Goal: Task Accomplishment & Management: Use online tool/utility

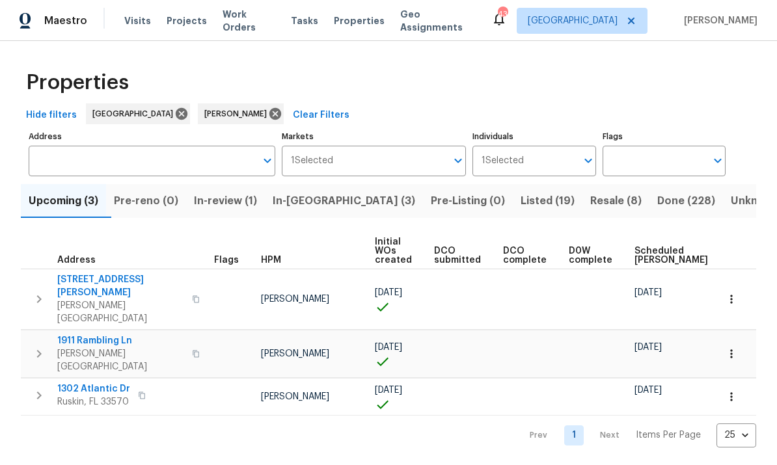
click at [158, 157] on input "Address" at bounding box center [142, 161] width 227 height 31
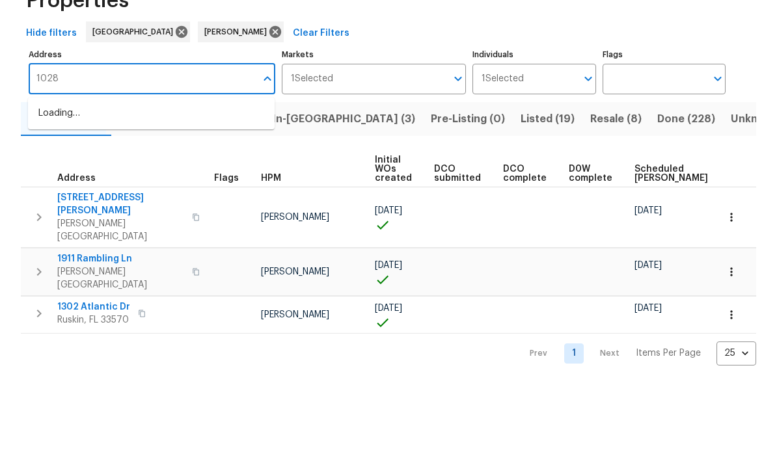
type input "1028"
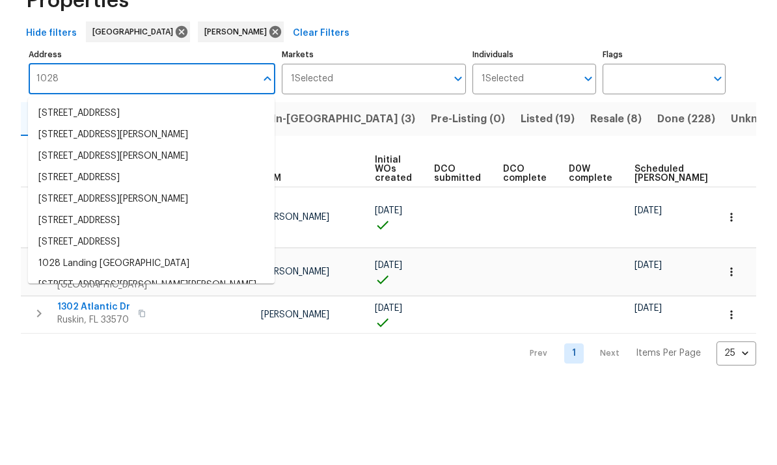
click at [74, 185] on li "[STREET_ADDRESS]" at bounding box center [151, 195] width 247 height 21
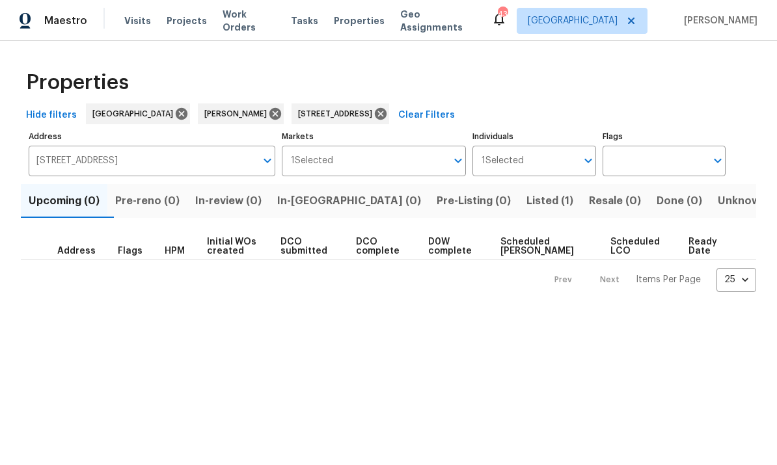
click at [527, 202] on span "Listed (1)" at bounding box center [550, 201] width 47 height 18
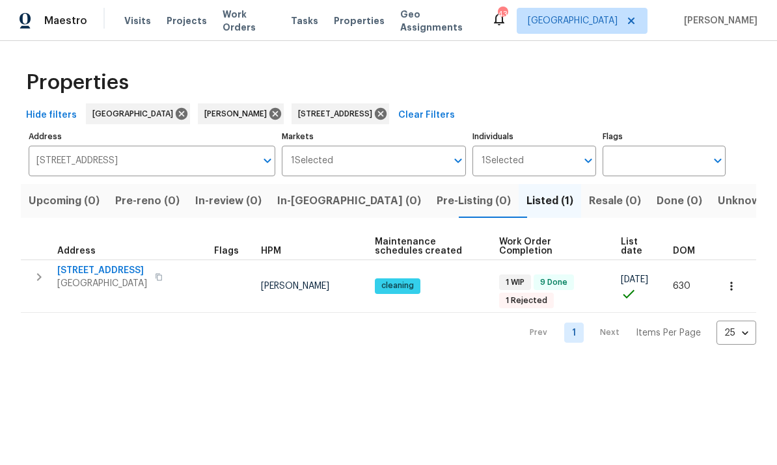
click at [124, 269] on span "[STREET_ADDRESS]" at bounding box center [102, 270] width 90 height 13
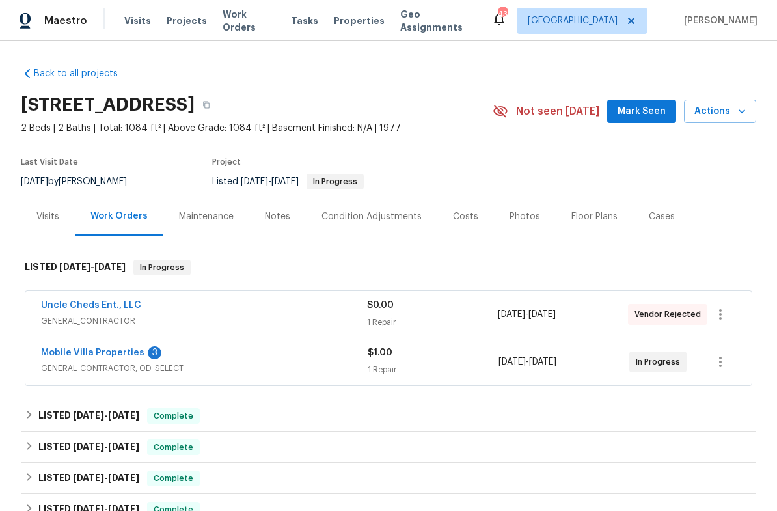
click at [106, 357] on link "Mobile Villa Properties" at bounding box center [93, 352] width 104 height 9
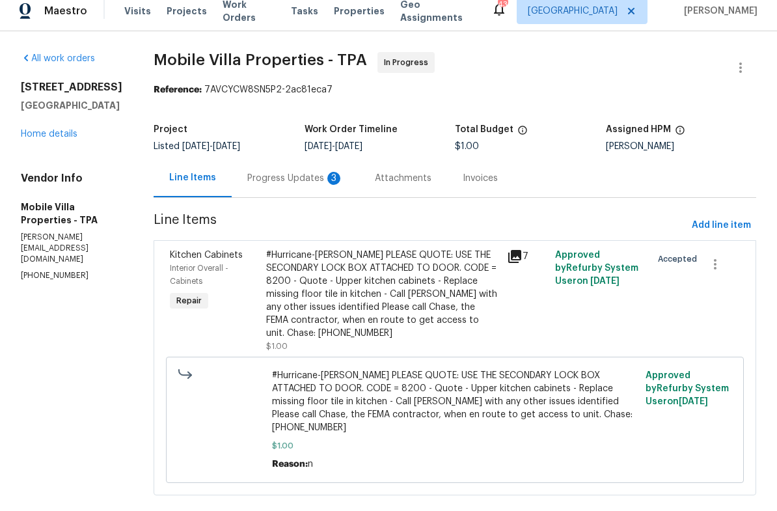
scroll to position [6, 0]
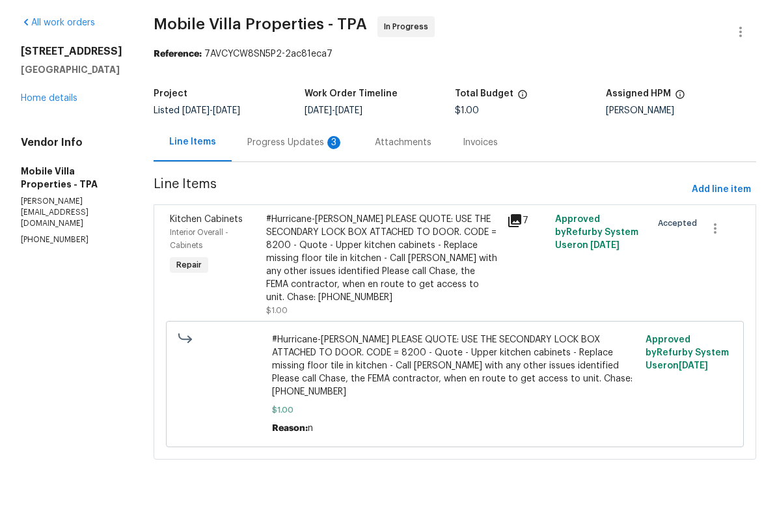
click at [378, 275] on div "#Hurricane-[PERSON_NAME] PLEASE QUOTE: USE THE SECONDARY LOCK BOX ATTACHED TO D…" at bounding box center [382, 303] width 233 height 91
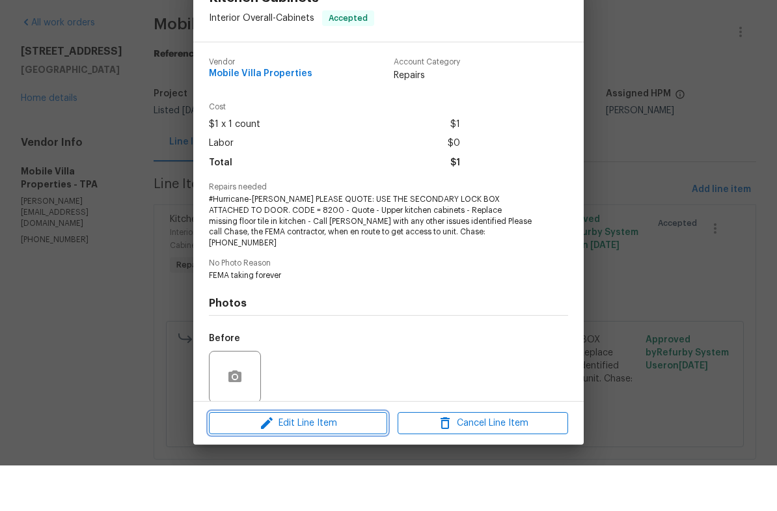
click at [338, 461] on span "Edit Line Item" at bounding box center [298, 469] width 171 height 16
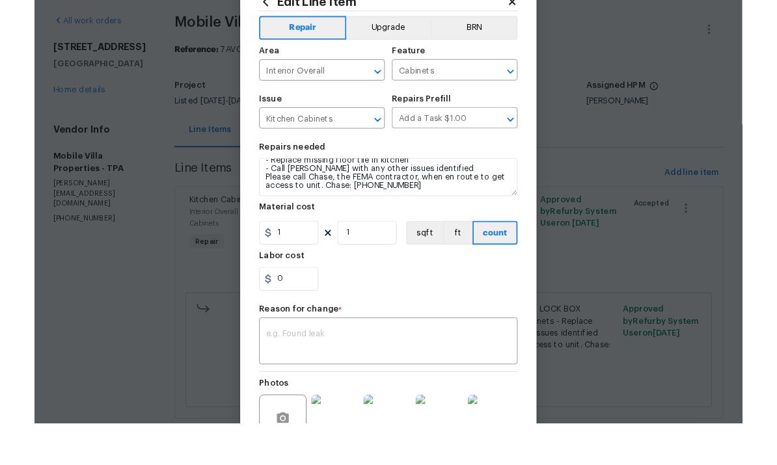
scroll to position [73, 0]
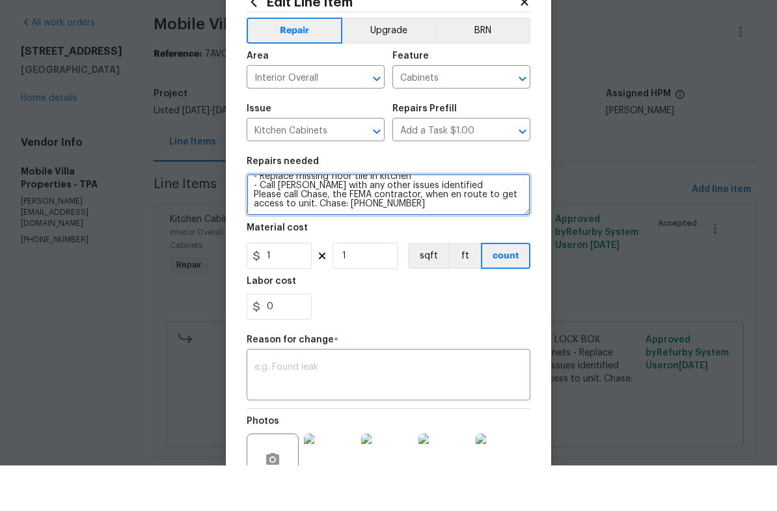
click at [447, 219] on textarea "#Hurricane-[PERSON_NAME] PLEASE QUOTE: USE THE SECONDARY LOCK BOX ATTACHED TO D…" at bounding box center [389, 240] width 284 height 42
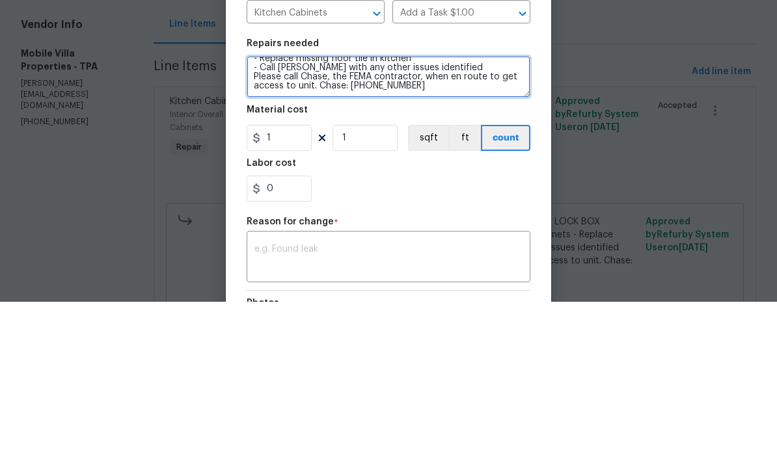
scroll to position [94, 0]
click at [315, 219] on textarea "#Hurricane-[PERSON_NAME] PLEASE QUOTE: USE THE SECONDARY LOCK BOX ATTACHED TO D…" at bounding box center [389, 240] width 284 height 42
click at [290, 219] on textarea "#Hurricane-[PERSON_NAME] PLEASE QUOTE: USE THE SECONDARY LOCK BOX ATTACHED TO D…" at bounding box center [389, 240] width 284 height 42
paste textarea "Provide and install 10 new upper cabinets and install missing tile in kitchen a…"
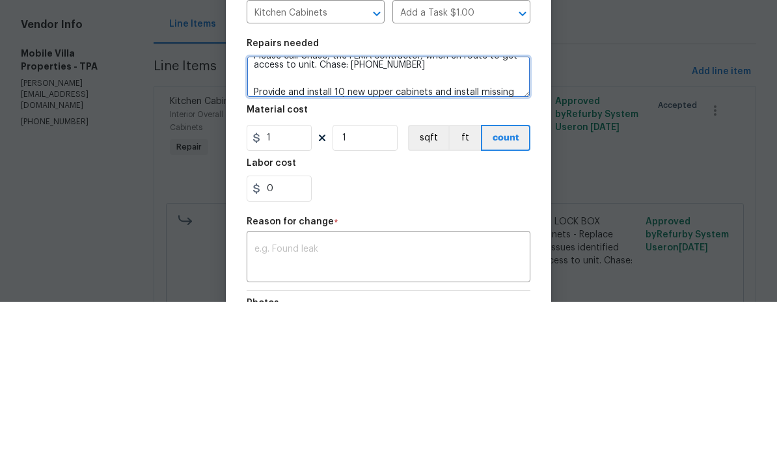
scroll to position [109, 0]
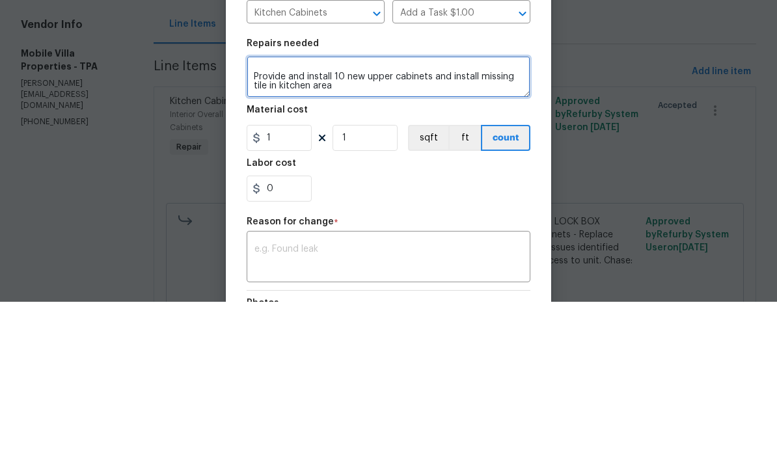
type textarea "#Hurricane-[PERSON_NAME] PLEASE QUOTE: USE THE SECONDARY LOCK BOX ATTACHED TO D…"
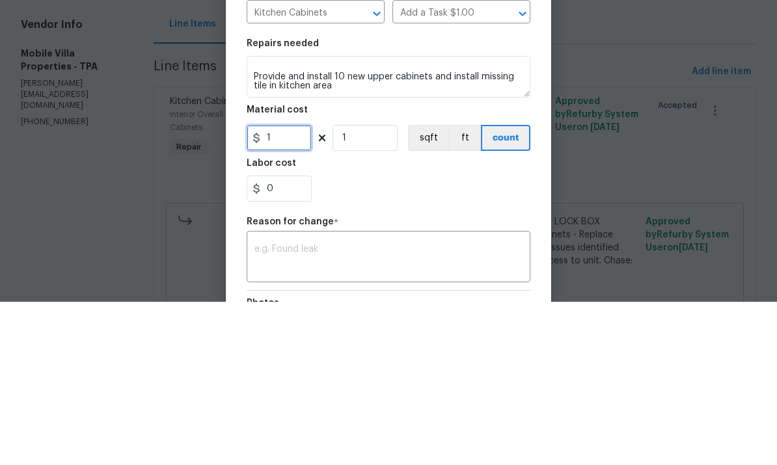
click at [277, 288] on input "1" at bounding box center [279, 301] width 65 height 26
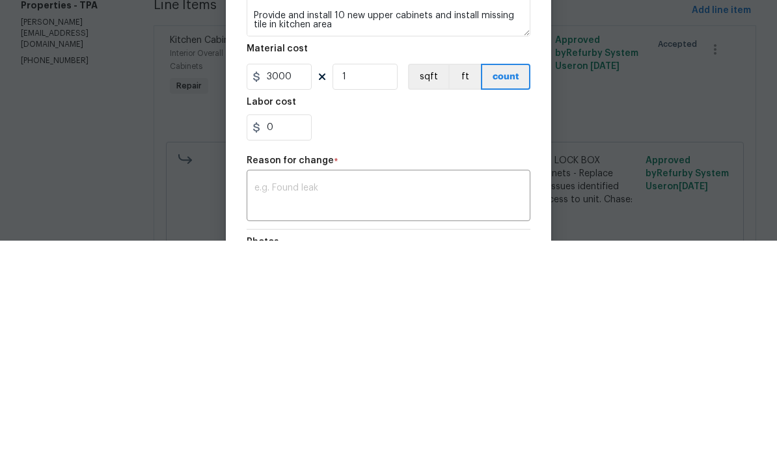
scroll to position [49, 0]
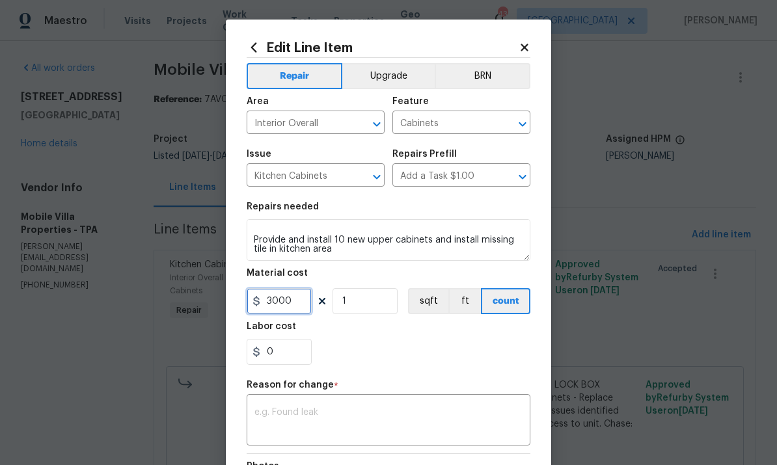
type input "3000"
click at [413, 414] on textarea at bounding box center [389, 421] width 268 height 27
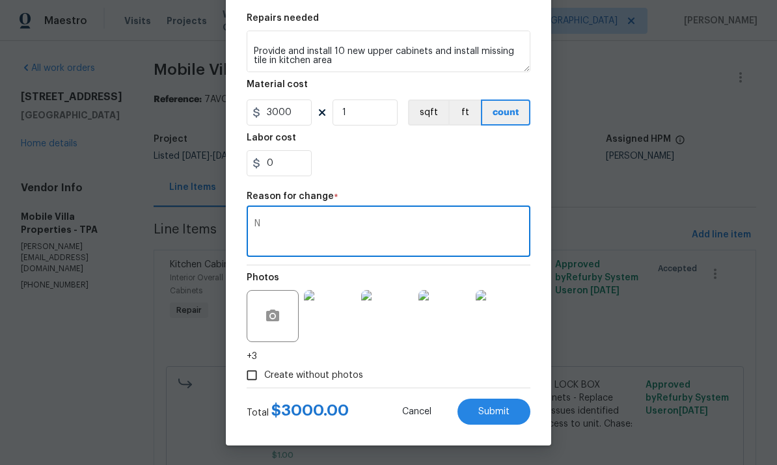
scroll to position [191, 0]
type textarea "N"
click at [500, 415] on span "Submit" at bounding box center [493, 412] width 31 height 10
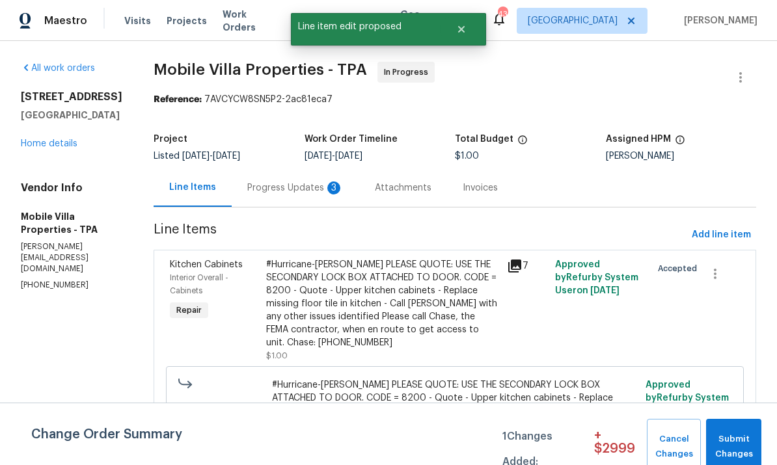
scroll to position [0, 0]
click at [757, 432] on button "Submit Changes" at bounding box center [733, 447] width 55 height 56
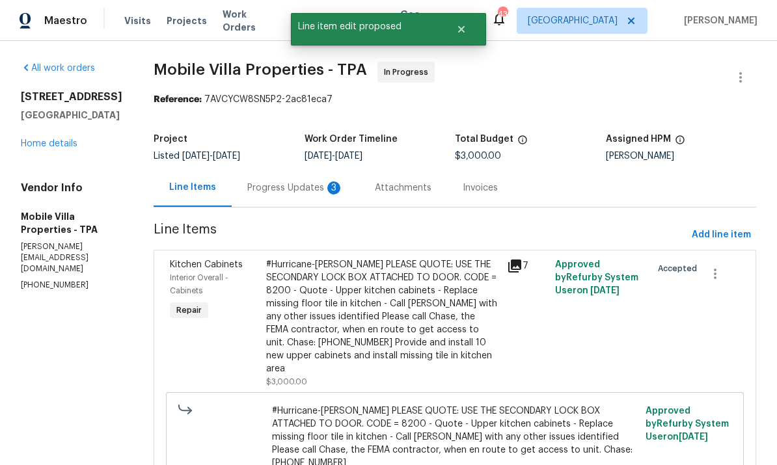
click at [250, 169] on div "Progress Updates 3" at bounding box center [296, 188] width 128 height 38
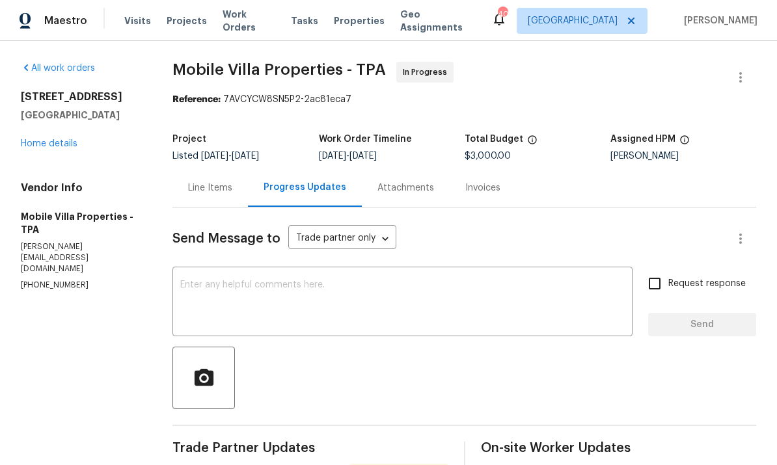
click at [344, 281] on textarea at bounding box center [402, 304] width 445 height 46
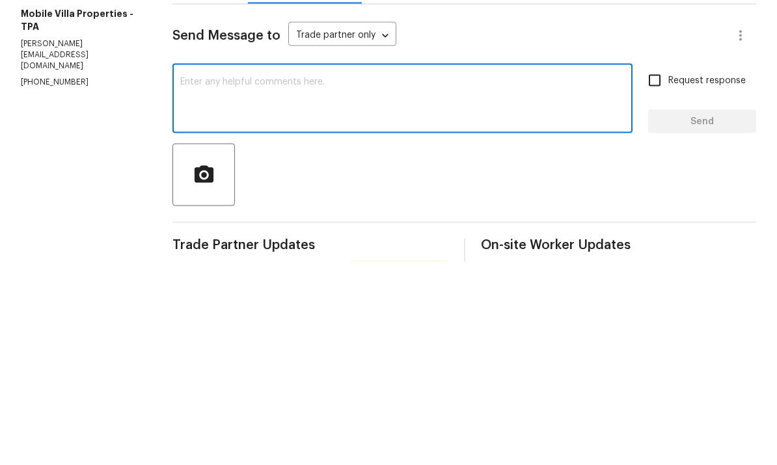
scroll to position [49, 0]
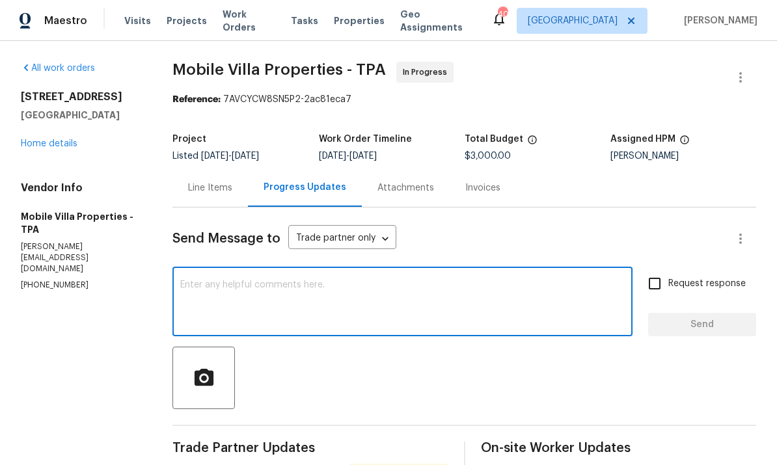
click at [42, 139] on link "Home details" at bounding box center [49, 143] width 57 height 9
